Goal: Task Accomplishment & Management: Use online tool/utility

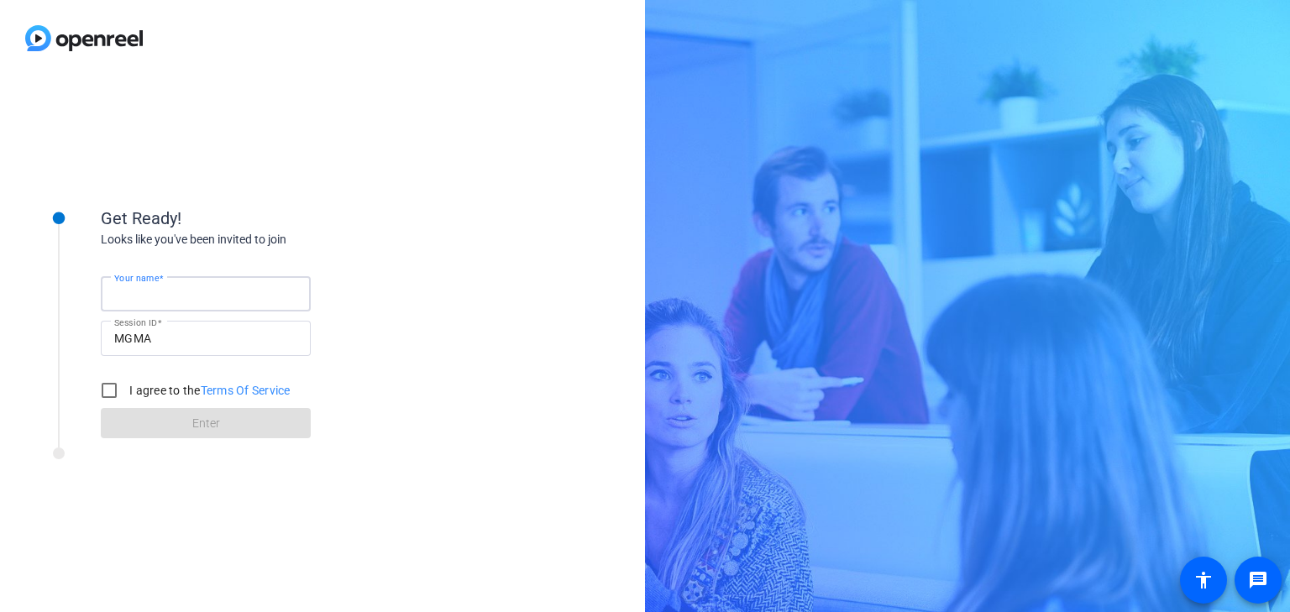
click at [245, 284] on input "Your name" at bounding box center [205, 294] width 183 height 20
click at [203, 296] on input "[PERSON_NAME]" at bounding box center [205, 294] width 183 height 20
type input "[PERSON_NAME]"
click at [109, 389] on input "I agree to the Terms Of Service" at bounding box center [109, 391] width 34 height 34
checkbox input "true"
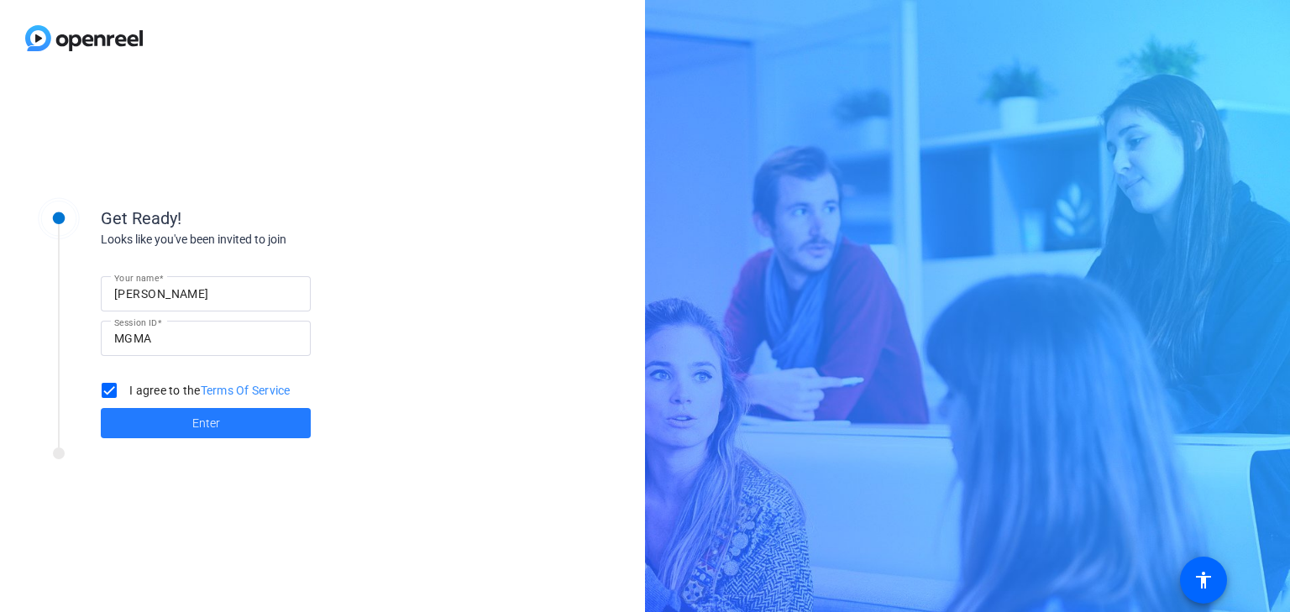
click at [160, 428] on span at bounding box center [206, 423] width 210 height 40
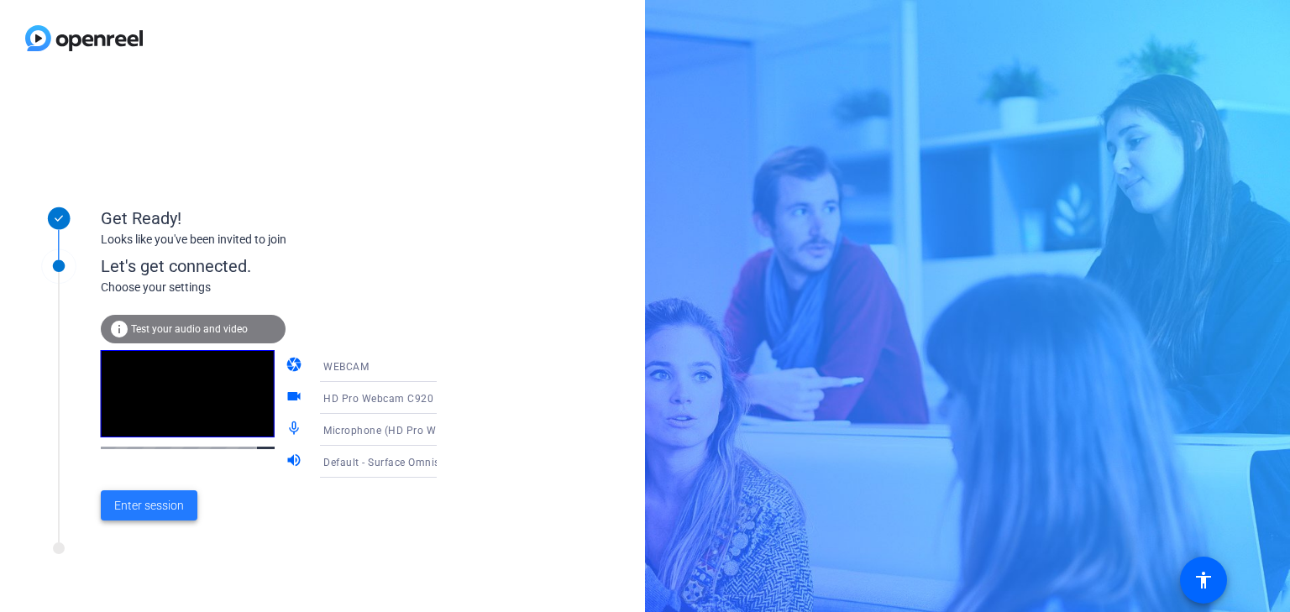
click at [152, 506] on span "Enter session" at bounding box center [149, 506] width 70 height 18
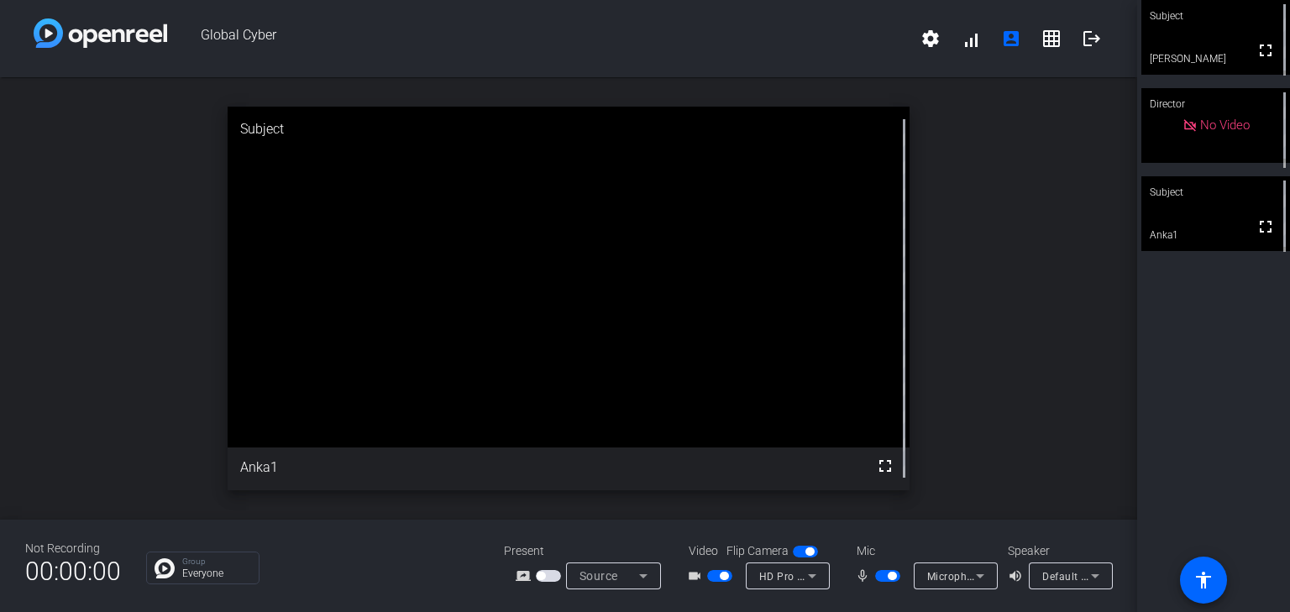
click at [716, 576] on span "button" at bounding box center [719, 576] width 25 height 12
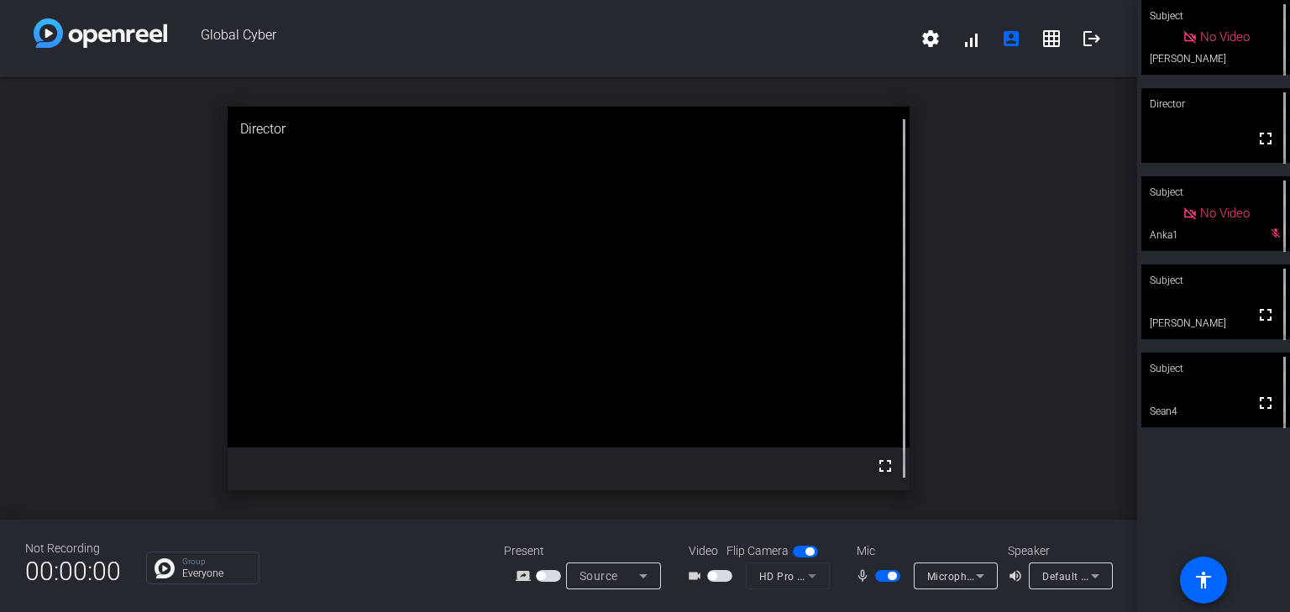
click at [881, 577] on span "button" at bounding box center [887, 576] width 25 height 12
click at [893, 576] on span "button" at bounding box center [887, 576] width 25 height 12
click at [1050, 41] on mat-icon "grid_on" at bounding box center [1051, 39] width 20 height 20
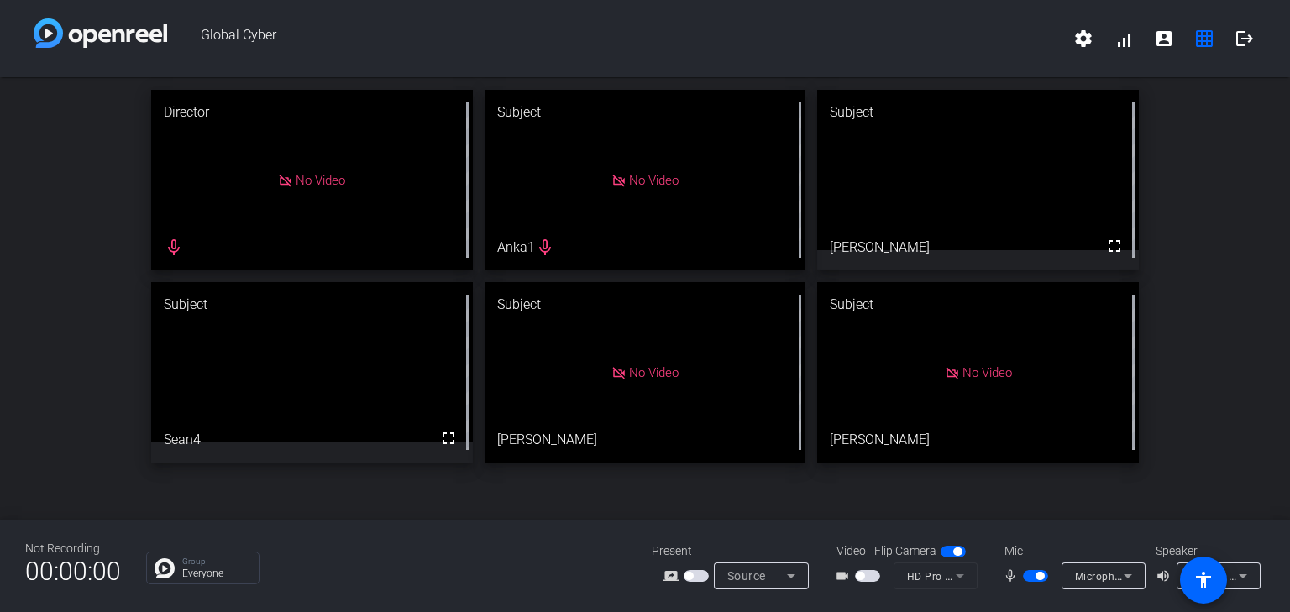
click at [1026, 575] on span "button" at bounding box center [1035, 576] width 25 height 12
click at [1040, 575] on span "button" at bounding box center [1035, 576] width 25 height 12
